Goal: Task Accomplishment & Management: Complete application form

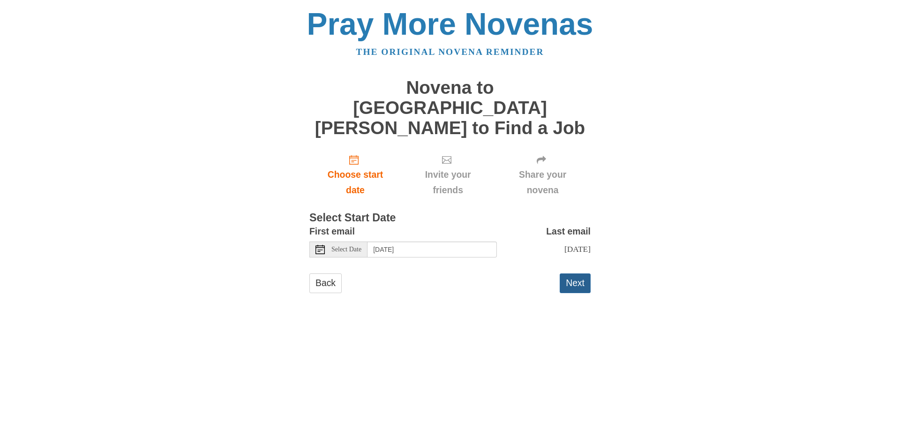
click at [576, 273] on button "Next" at bounding box center [575, 282] width 31 height 19
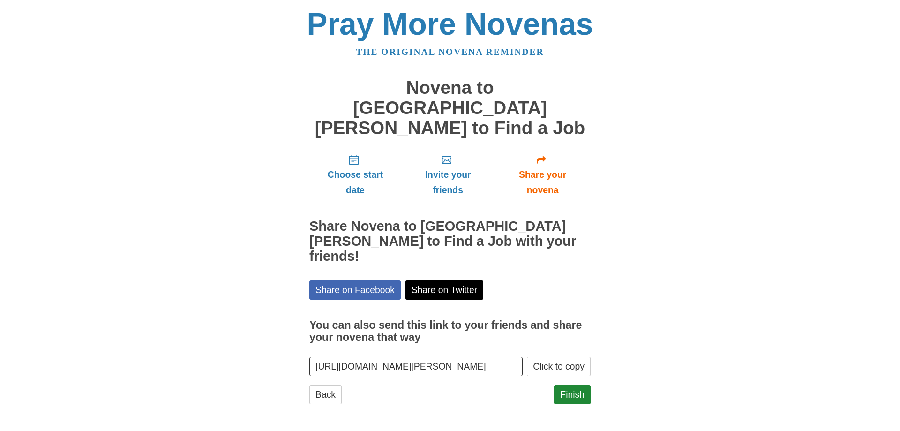
click at [568, 385] on div "Finish" at bounding box center [572, 399] width 37 height 28
click at [574, 385] on link "Finish" at bounding box center [572, 394] width 37 height 19
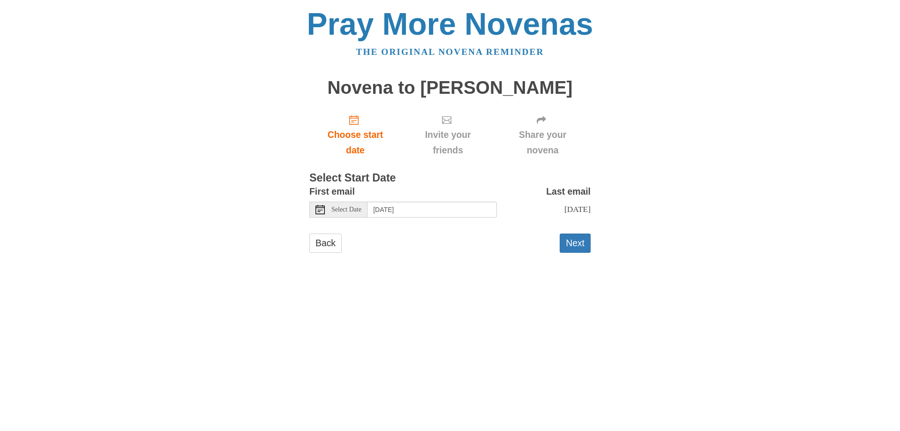
click at [568, 253] on button "Next" at bounding box center [575, 242] width 31 height 19
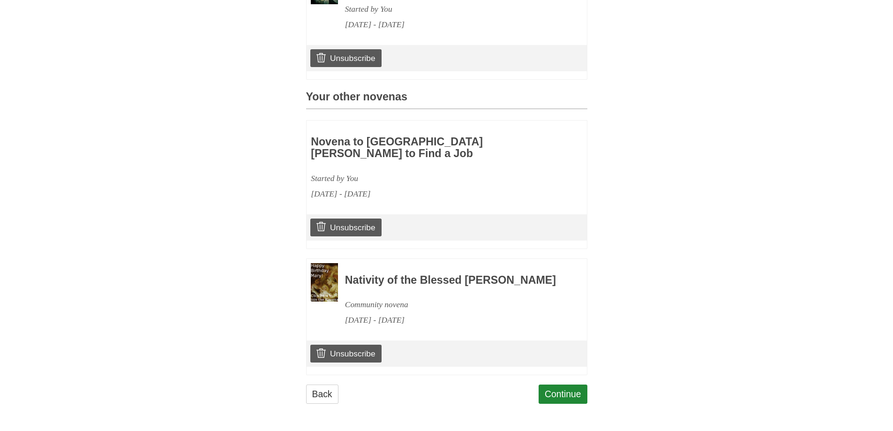
scroll to position [344, 0]
click at [572, 400] on link "Continue" at bounding box center [563, 393] width 49 height 19
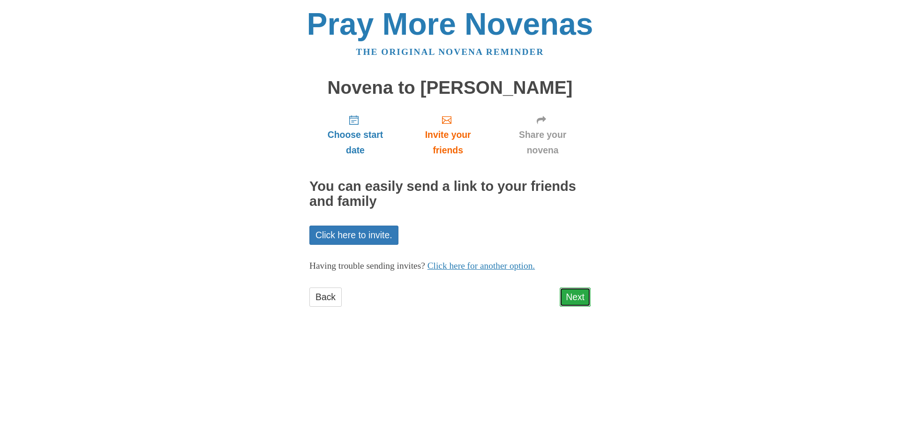
click at [562, 292] on link "Next" at bounding box center [575, 296] width 31 height 19
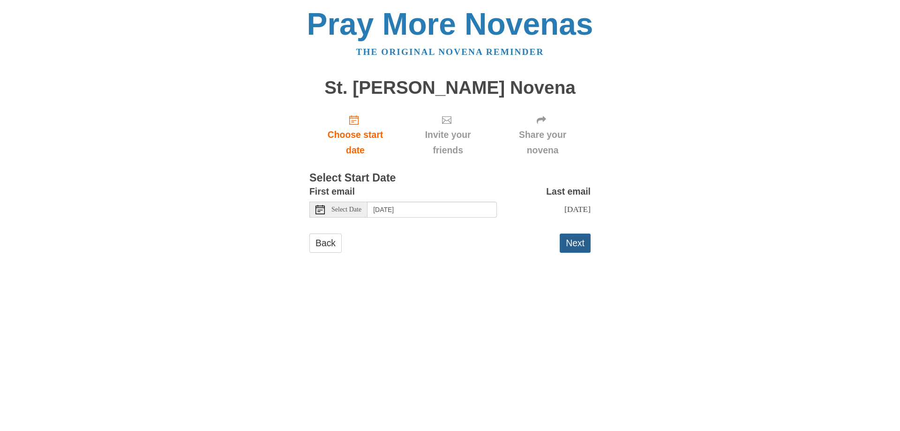
click at [570, 247] on button "Next" at bounding box center [575, 242] width 31 height 19
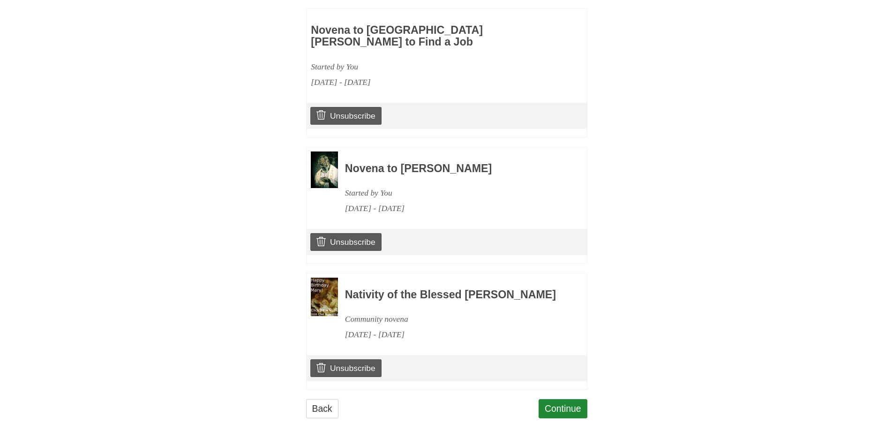
scroll to position [470, 0]
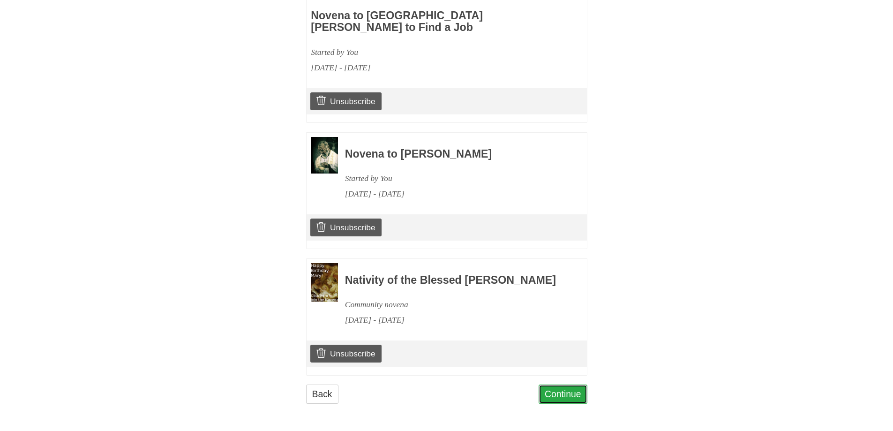
click at [567, 395] on link "Continue" at bounding box center [563, 393] width 49 height 19
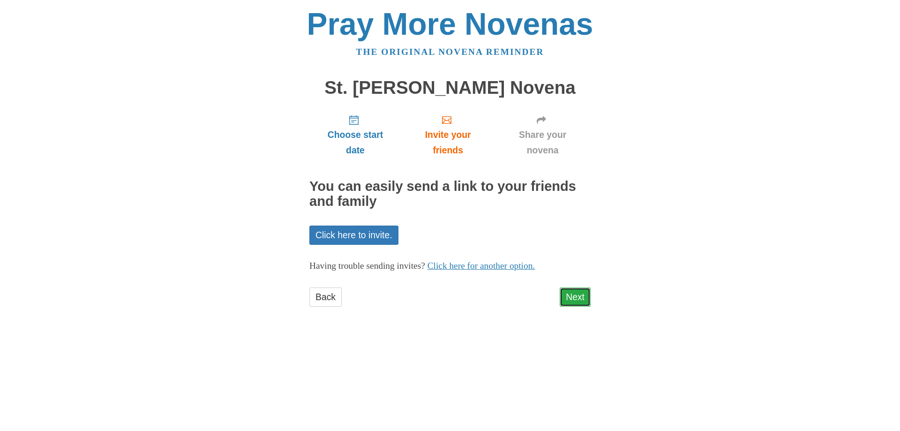
click at [585, 300] on link "Next" at bounding box center [575, 296] width 31 height 19
